Goal: Check status

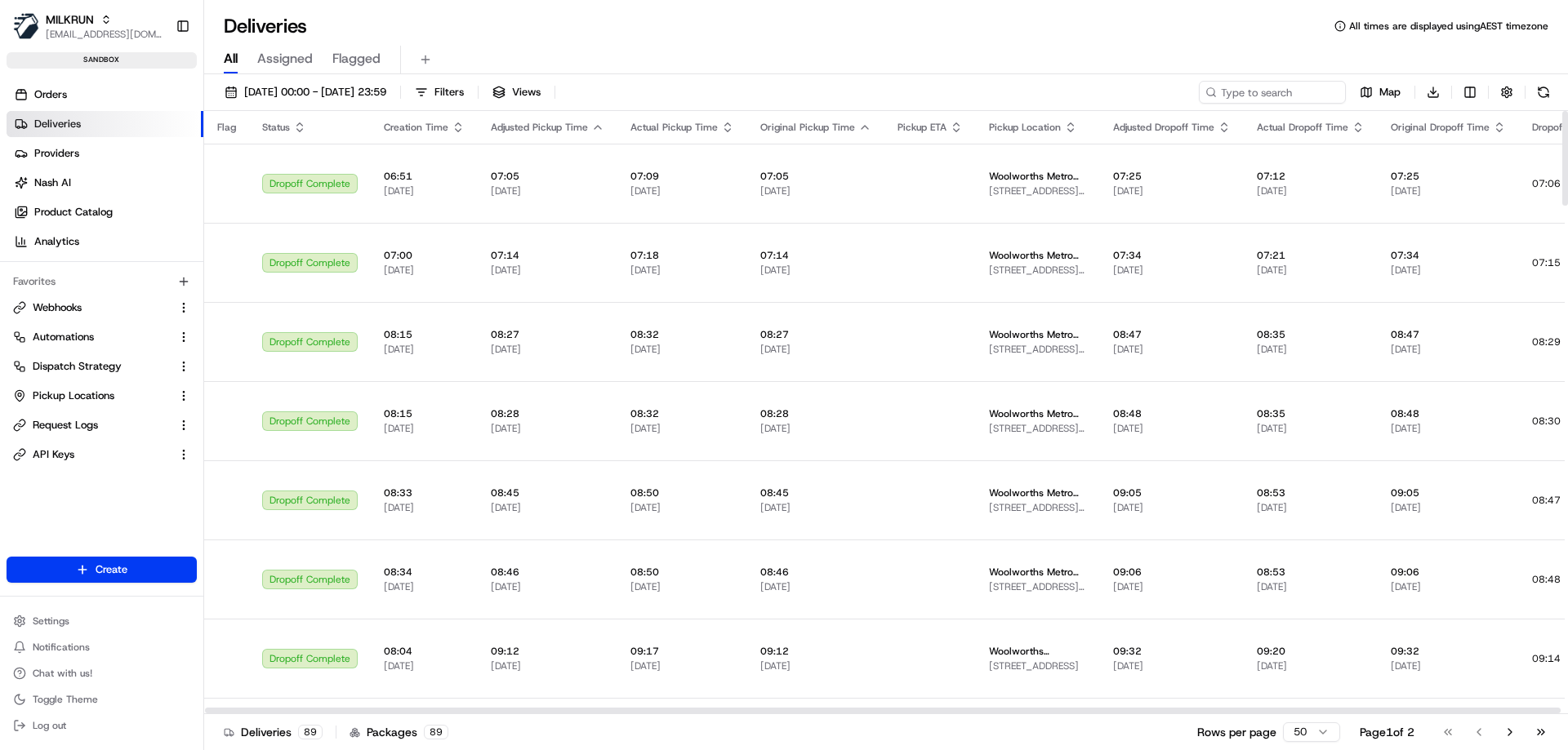
click at [1121, 163] on td "07:25 [DATE]" at bounding box center [1172, 184] width 144 height 79
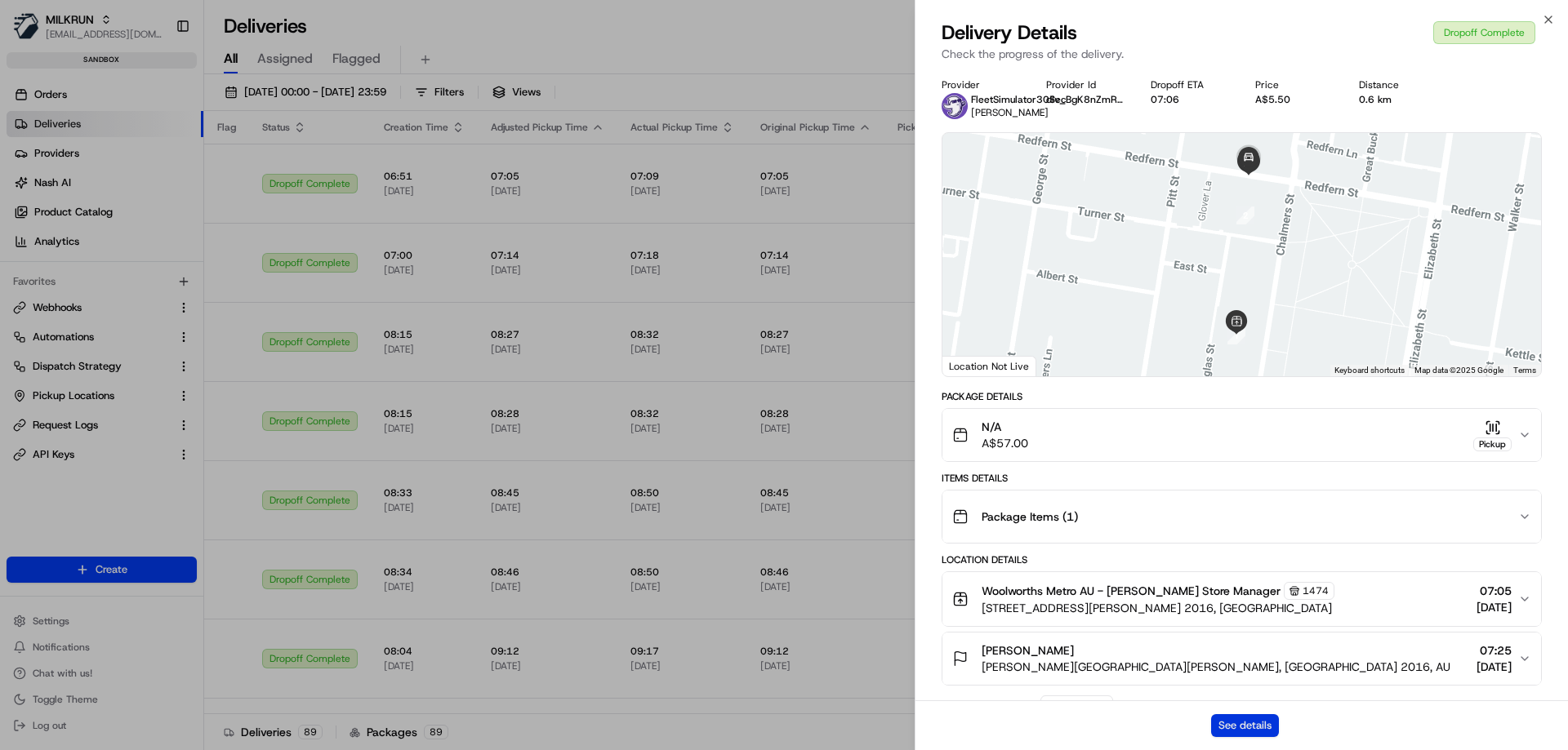
click at [1260, 721] on button "See details" at bounding box center [1245, 726] width 68 height 23
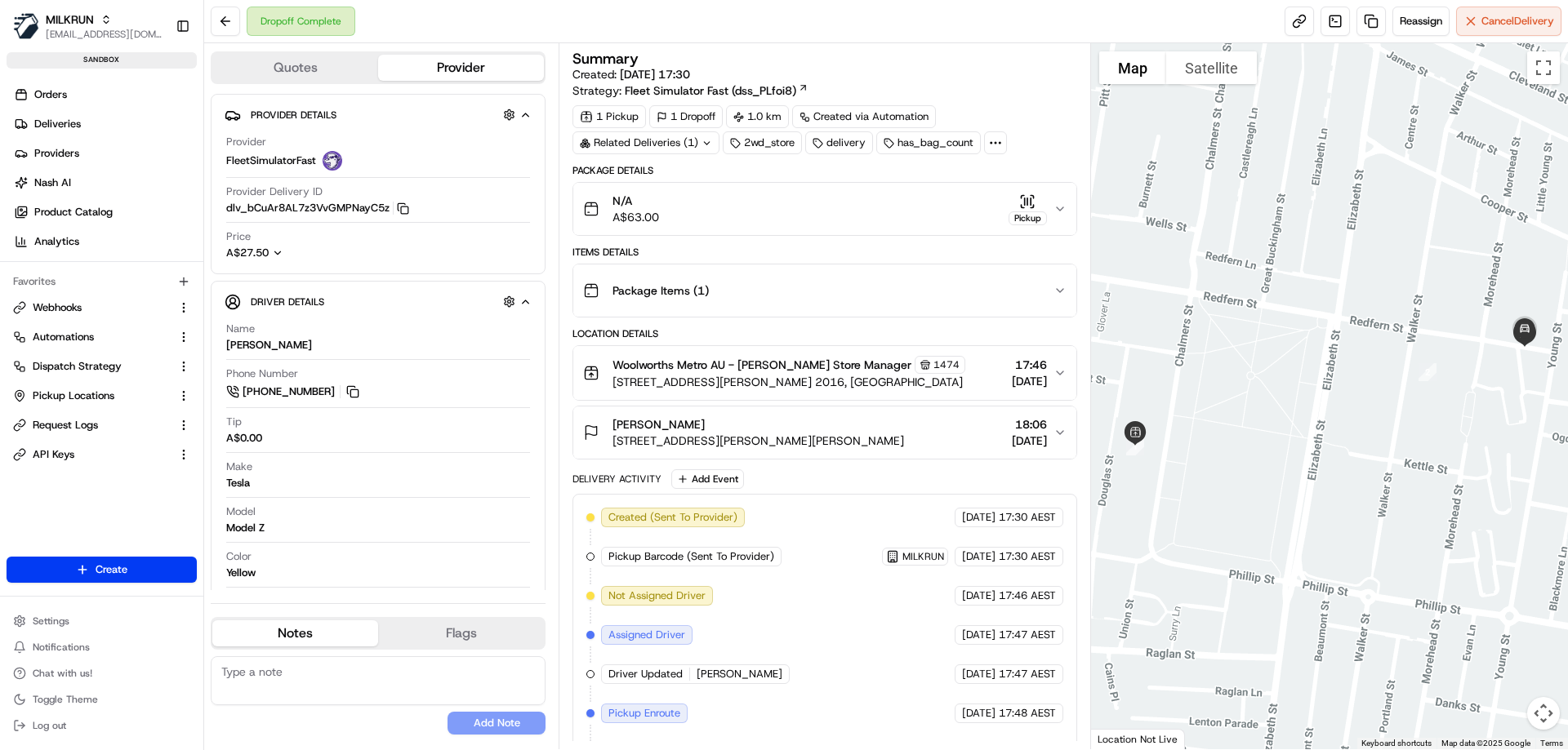
click at [806, 374] on span "[STREET_ADDRESS][PERSON_NAME] 2016, [GEOGRAPHIC_DATA]" at bounding box center [789, 381] width 353 height 16
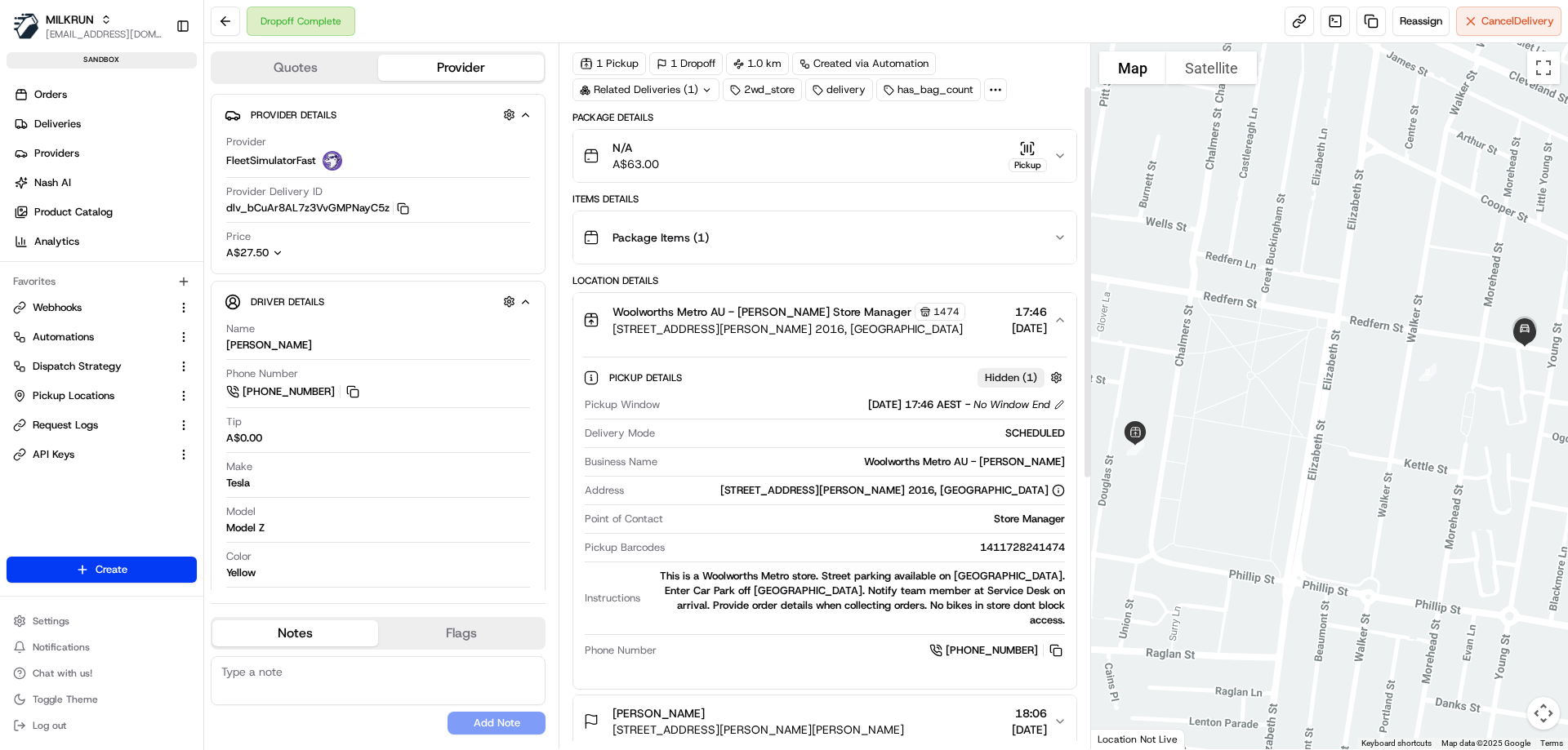
scroll to position [82, 0]
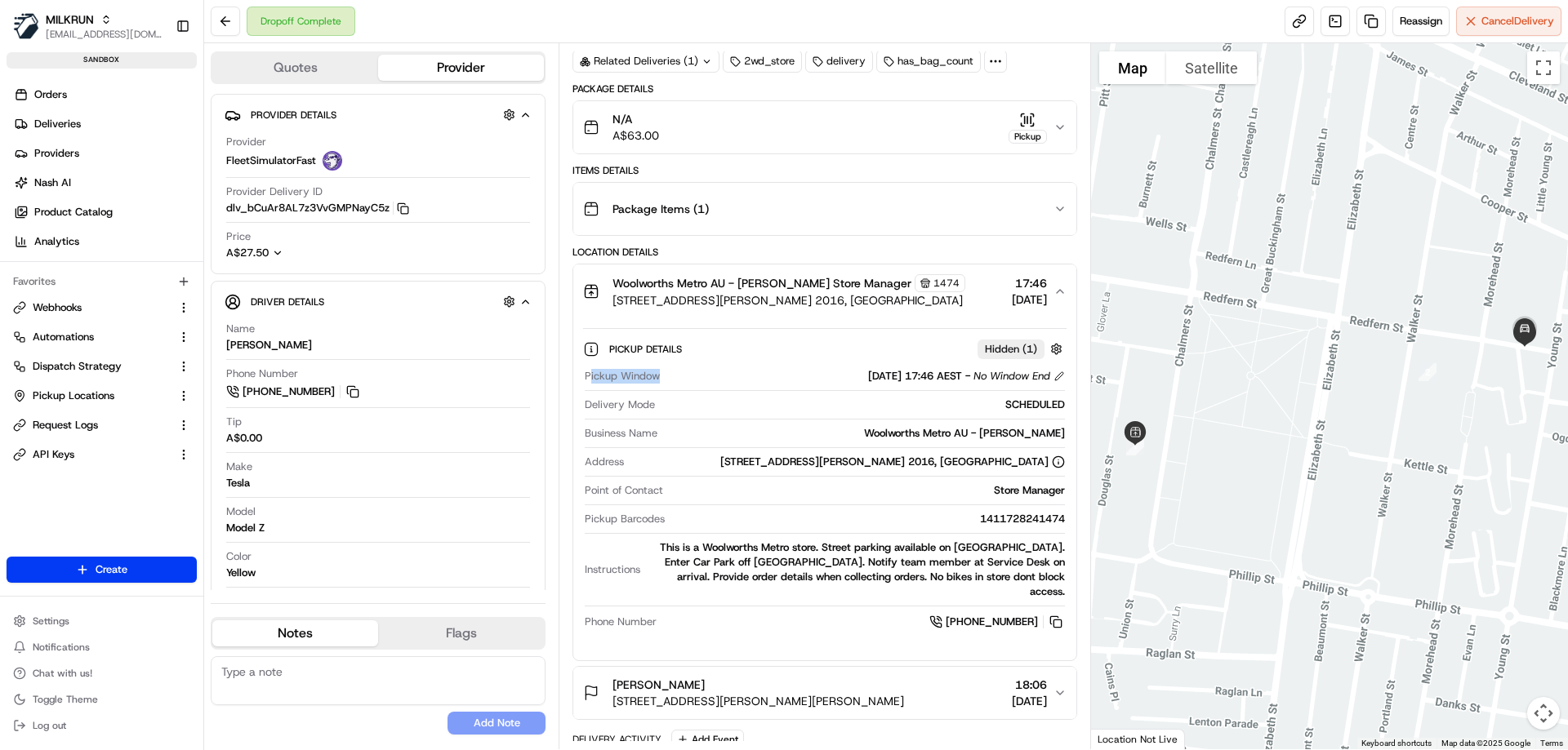
drag, startPoint x: 590, startPoint y: 378, endPoint x: 662, endPoint y: 379, distance: 72.0
click at [662, 379] on div "Pickup Window 21/08/2025 17:46 AEST - No Window End" at bounding box center [824, 376] width 479 height 15
click at [689, 377] on div "21/08/2025 17:46 AEST - No Window End" at bounding box center [865, 376] width 398 height 15
